Goal: Navigation & Orientation: Find specific page/section

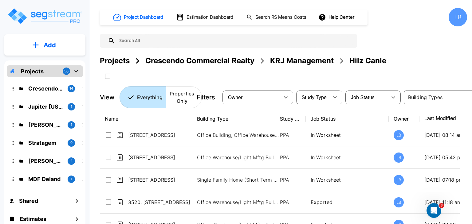
scroll to position [153, 0]
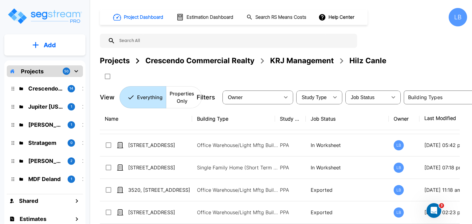
click at [458, 17] on div "LB" at bounding box center [458, 17] width 18 height 18
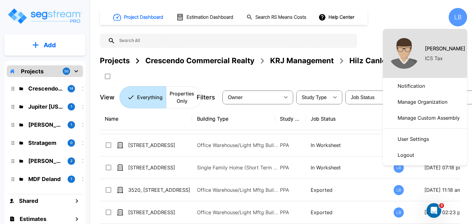
click at [424, 102] on p "Manage Organization" at bounding box center [422, 102] width 55 height 12
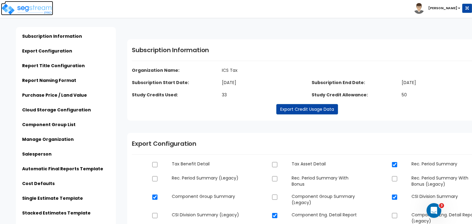
click at [41, 10] on img at bounding box center [27, 9] width 52 height 12
